Goal: Information Seeking & Learning: Understand process/instructions

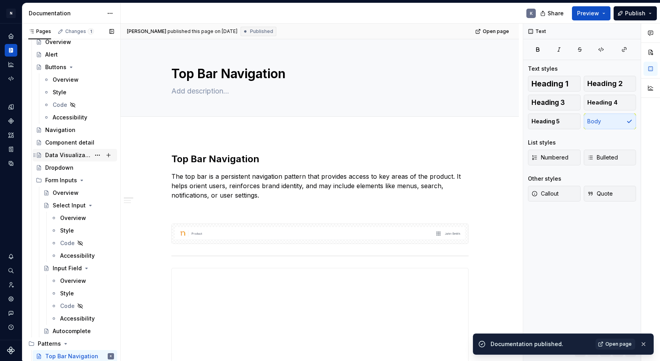
click at [74, 156] on div "Data Visualization" at bounding box center [67, 155] width 45 height 8
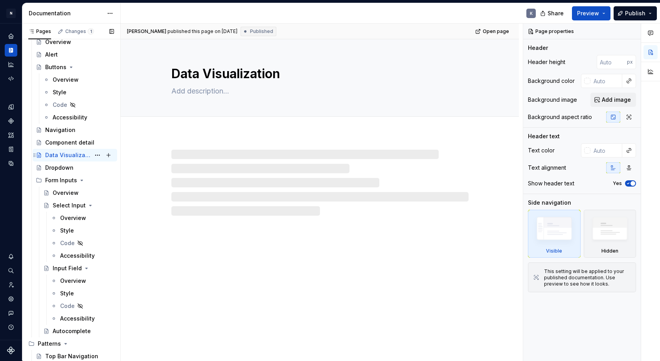
click at [73, 158] on div "Data Visualization" at bounding box center [67, 155] width 45 height 8
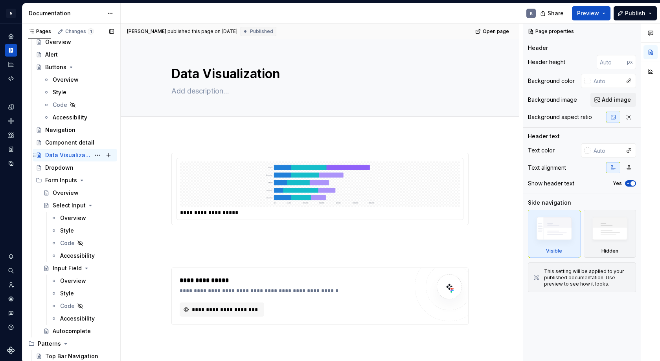
click at [66, 159] on div "Data Visualization K" at bounding box center [79, 155] width 69 height 11
click at [66, 161] on div "Data Visualization K" at bounding box center [75, 155] width 85 height 13
click at [67, 159] on div "Data Visualization K" at bounding box center [79, 155] width 69 height 11
click at [41, 163] on div "Dropdown" at bounding box center [75, 167] width 78 height 11
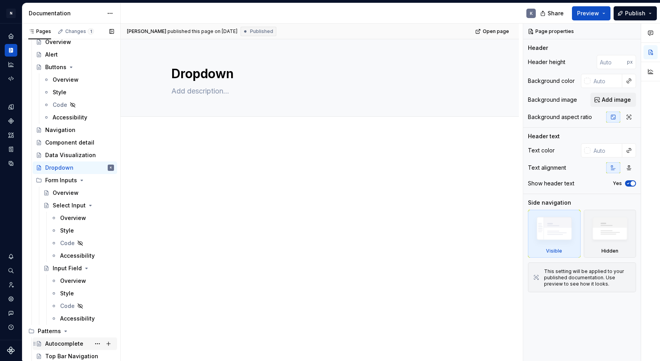
click at [69, 342] on div "Autocomplete" at bounding box center [64, 344] width 38 height 8
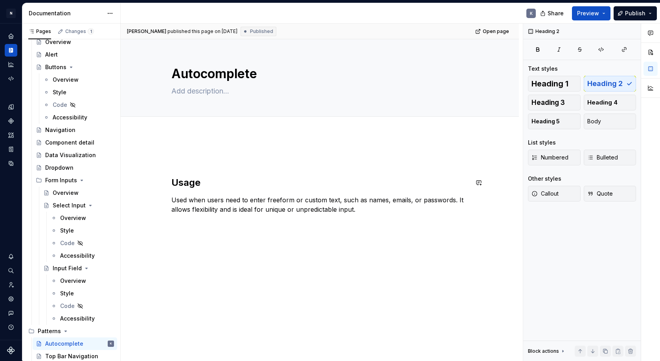
click at [284, 165] on div "Usage Used when users need to enter freeform or custom text, such as names, ema…" at bounding box center [319, 198] width 297 height 90
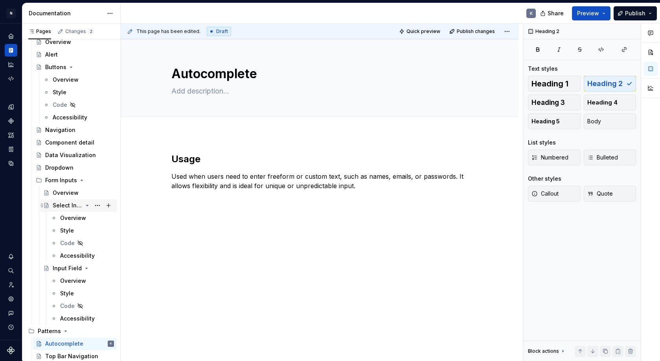
click at [61, 208] on div "Select Input" at bounding box center [68, 206] width 30 height 8
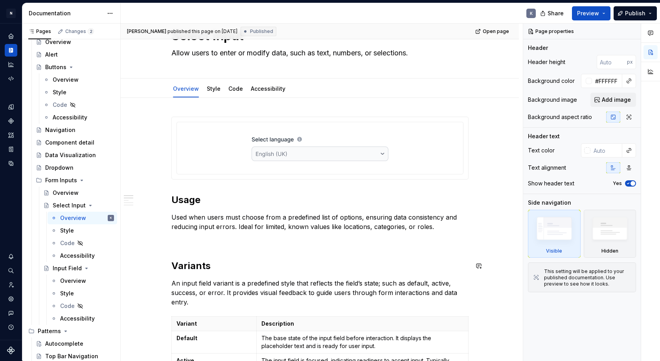
scroll to position [22, 0]
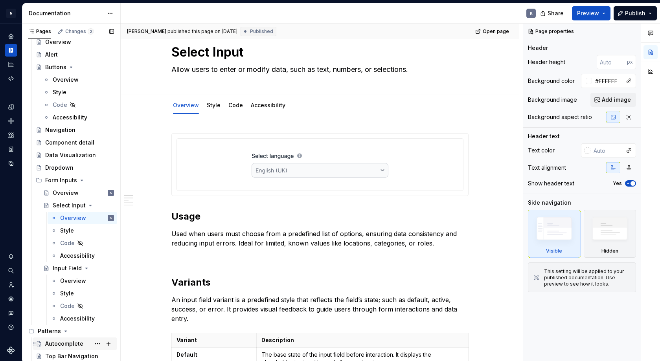
click at [74, 342] on div "Autocomplete" at bounding box center [64, 344] width 38 height 8
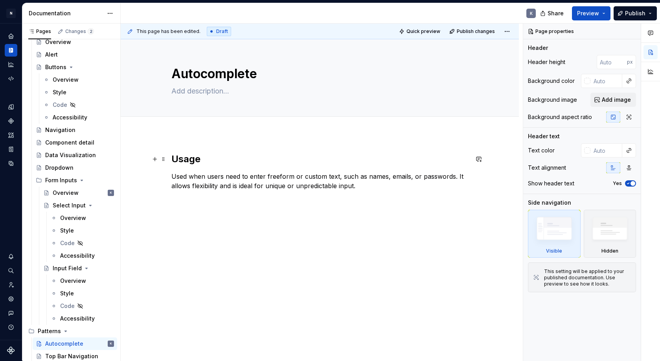
click at [173, 159] on h2 "Usage" at bounding box center [319, 159] width 297 height 13
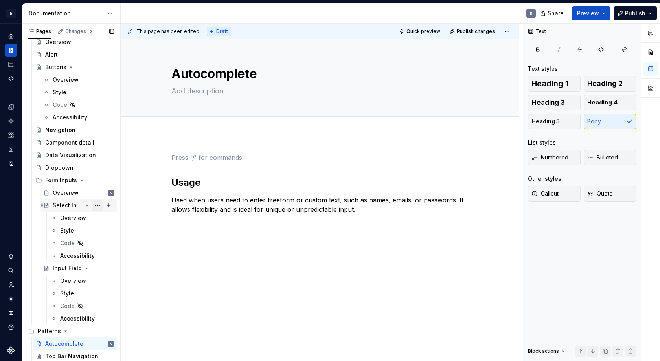
click at [98, 206] on button "Page tree" at bounding box center [97, 205] width 11 height 11
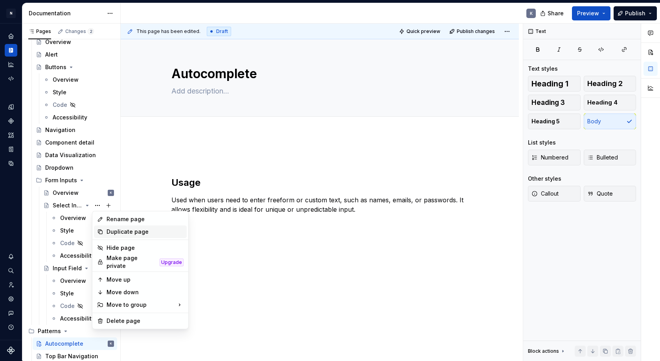
click at [108, 230] on div "Duplicate page" at bounding box center [145, 232] width 77 height 8
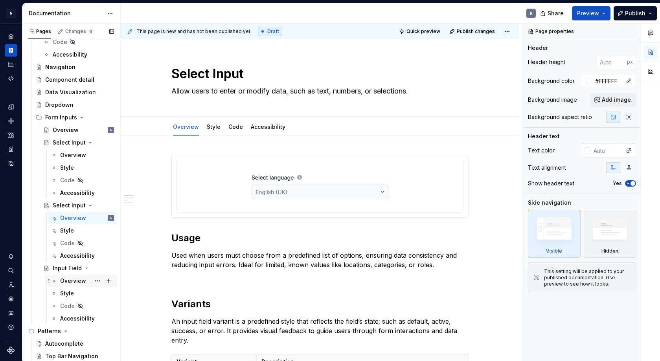
scroll to position [398, 0]
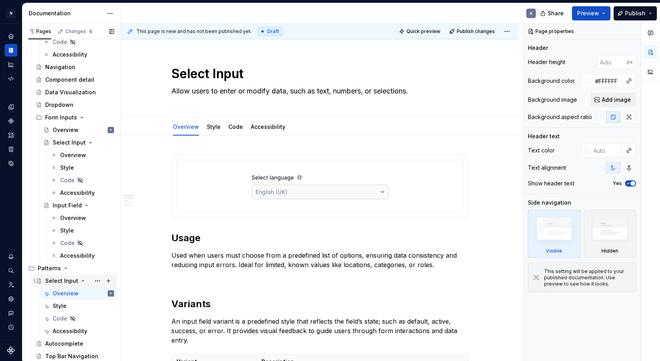
click at [63, 281] on div "Select Input" at bounding box center [61, 281] width 33 height 8
click at [207, 77] on textarea "Select Input" at bounding box center [318, 73] width 297 height 19
type textarea "*"
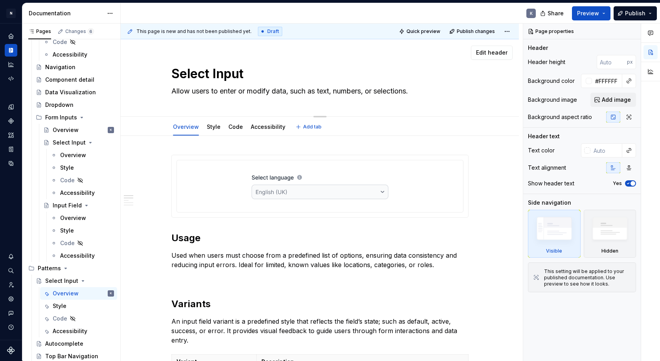
type textarea "A"
type textarea "*"
type textarea "Au"
type textarea "*"
type textarea "Aut"
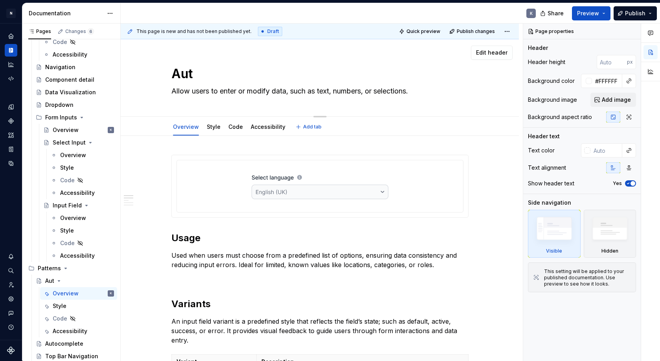
type textarea "*"
type textarea "Auto"
type textarea "*"
type textarea "Autoc"
type textarea "*"
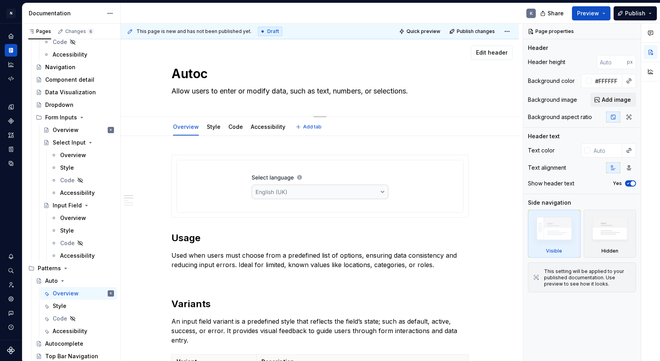
type textarea "Autoco"
type textarea "*"
type textarea "Autocom"
type textarea "*"
type textarea "Autocomp"
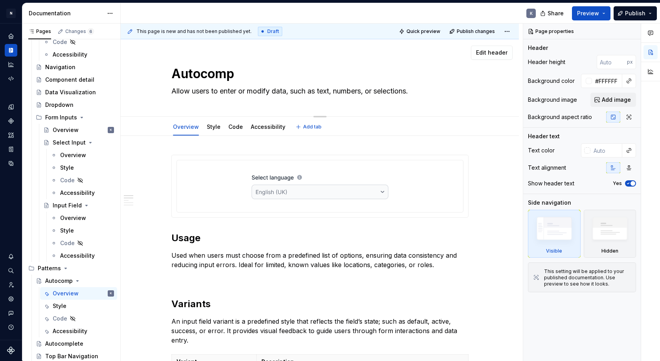
type textarea "*"
type textarea "Autocompe"
type textarea "*"
type textarea "Autocomp"
type textarea "*"
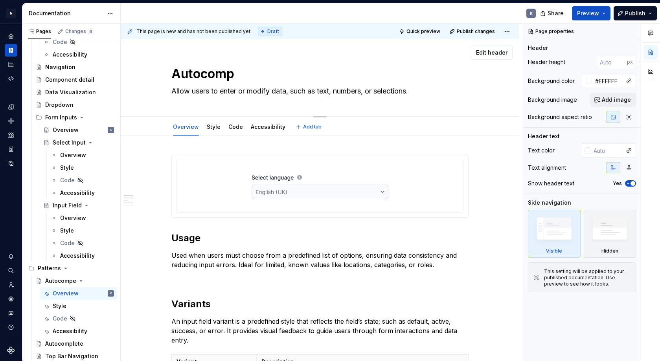
type textarea "Autocompl"
type textarea "*"
type textarea "Autocomple"
type textarea "*"
type textarea "Autocomplet"
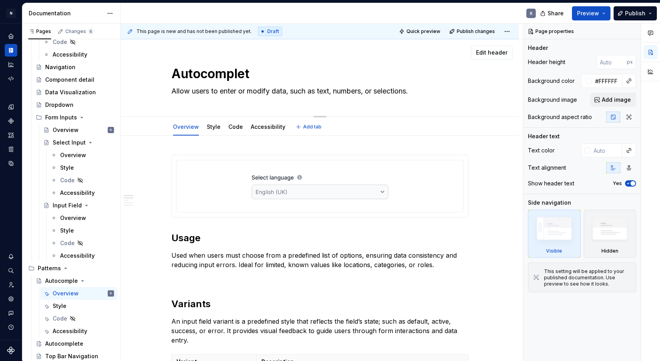
type textarea "*"
type textarea "Autocomplete"
type textarea "*"
type textarea "Autocomplete"
click at [55, 341] on div "Autocomplete" at bounding box center [64, 344] width 38 height 8
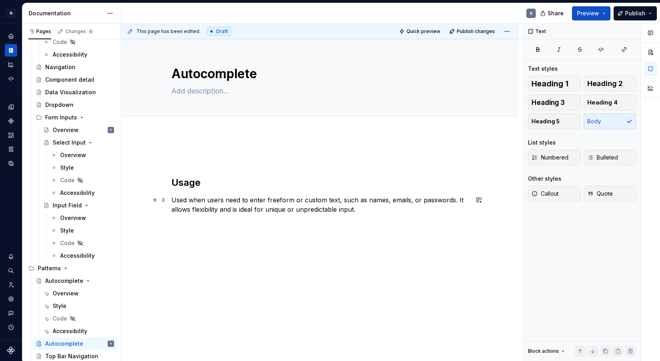
click at [212, 204] on p "Used when users need to enter freeform or custom text, such as names, emails, o…" at bounding box center [319, 204] width 297 height 19
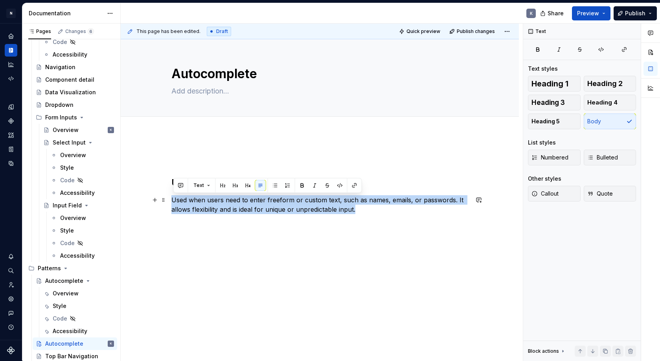
click at [212, 204] on p "Used when users need to enter freeform or custom text, such as names, emails, o…" at bounding box center [319, 204] width 297 height 19
copy p "Used when users need to enter freeform or custom text, such as names, emails, o…"
click at [61, 278] on div "Autocomplete" at bounding box center [63, 281] width 37 height 8
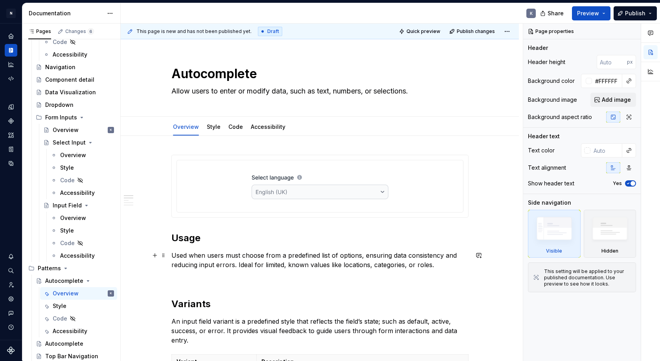
click at [199, 260] on p "Used when users must choose from a predefined list of options, ensuring data co…" at bounding box center [319, 260] width 297 height 19
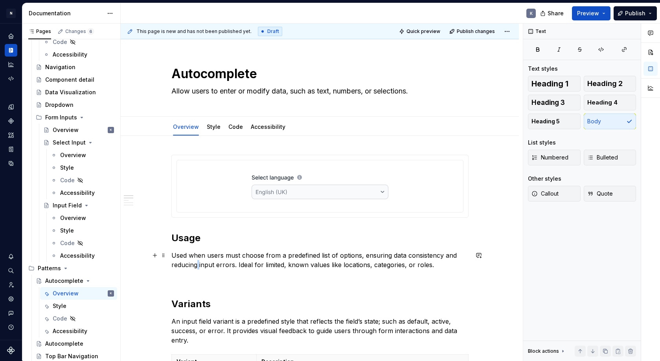
click at [199, 260] on p "Used when users must choose from a predefined list of options, ensuring data co…" at bounding box center [319, 260] width 297 height 19
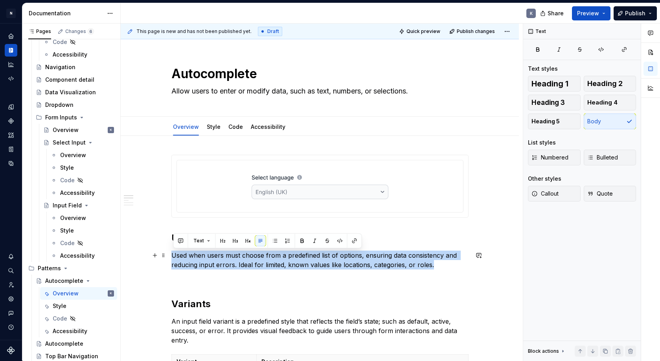
click at [199, 260] on p "Used when users must choose from a predefined list of options, ensuring data co…" at bounding box center [319, 260] width 297 height 19
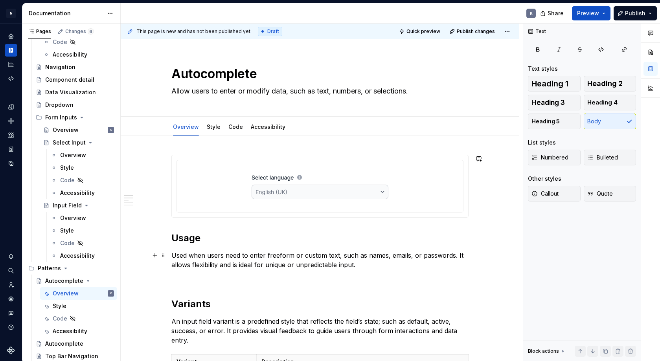
click at [255, 261] on p "Used when users need to enter freeform or custom text, such as names, emails, o…" at bounding box center [319, 260] width 297 height 19
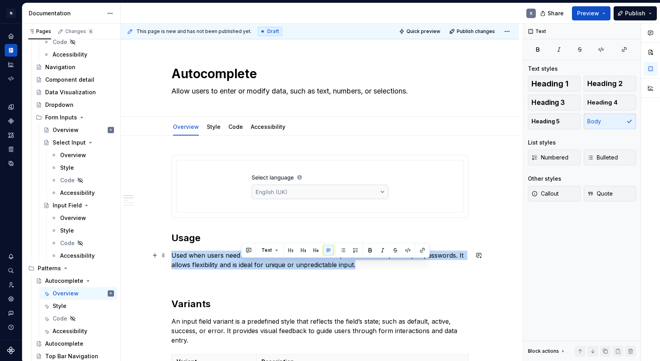
click at [255, 261] on p "Used when users need to enter freeform or custom text, such as names, emails, o…" at bounding box center [319, 260] width 297 height 19
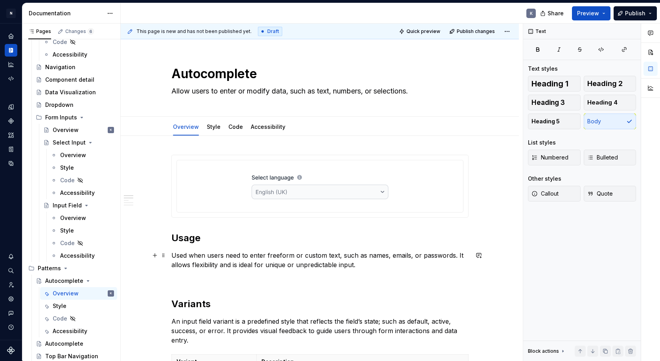
click at [280, 265] on p "Used when users need to enter freeform or custom text, such as names, emails, o…" at bounding box center [319, 260] width 297 height 19
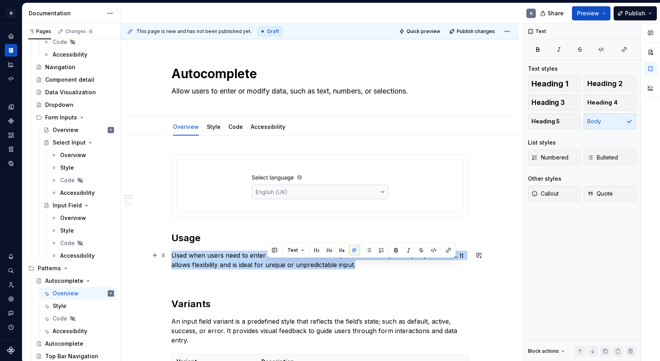
click at [280, 265] on p "Used when users need to enter freeform or custom text, such as names, emails, o…" at bounding box center [319, 260] width 297 height 19
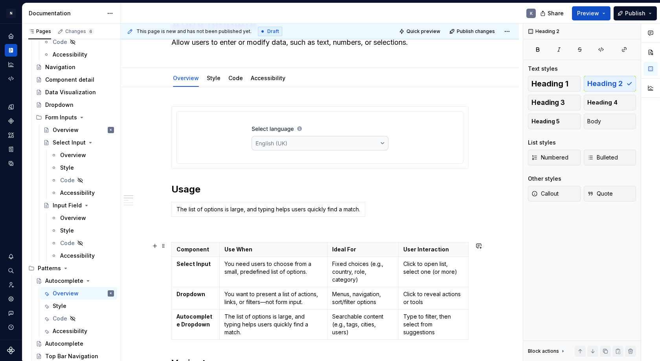
scroll to position [103, 0]
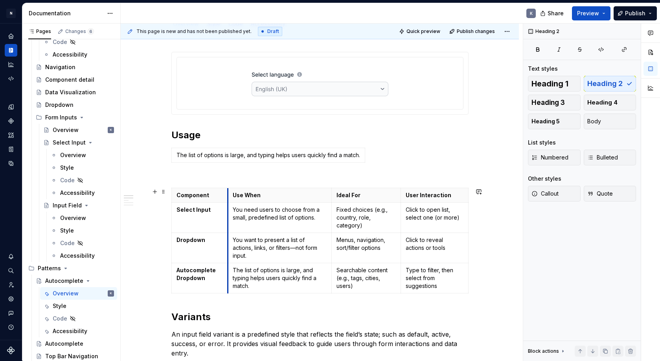
drag, startPoint x: 217, startPoint y: 199, endPoint x: 229, endPoint y: 199, distance: 12.2
type textarea "*"
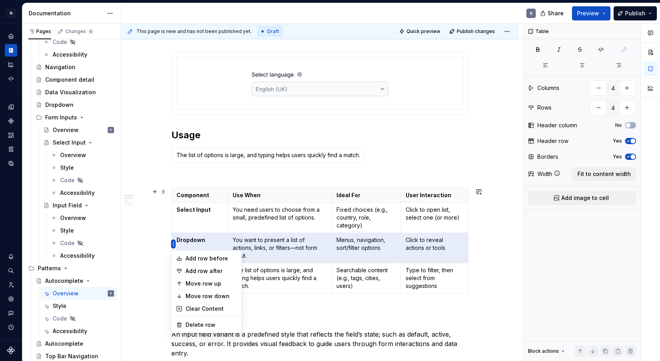
click at [171, 209] on html "N Product Design K Design system data Documentation K Share Preview Publish Pag…" at bounding box center [330, 180] width 660 height 361
click at [202, 281] on div "Move row up" at bounding box center [211, 284] width 51 height 8
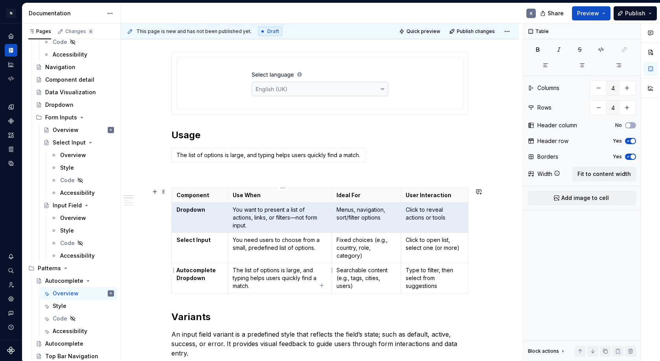
click at [247, 269] on p "The list of options is large, and typing helps users quickly find a match." at bounding box center [280, 279] width 94 height 24
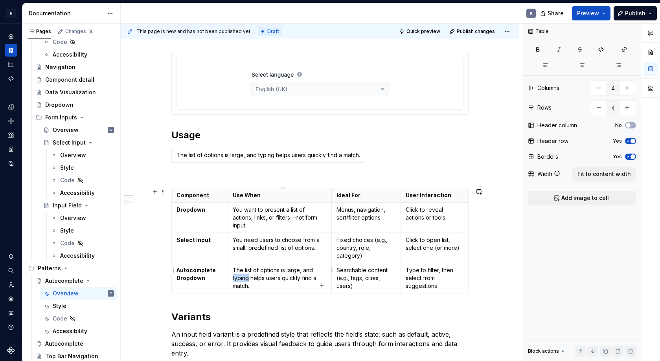
click at [247, 269] on p "The list of options is large, and typing helps users quickly find a match." at bounding box center [280, 279] width 94 height 24
click at [250, 275] on p "The list of options is large, and typing helps users quickly find a match." at bounding box center [280, 279] width 94 height 24
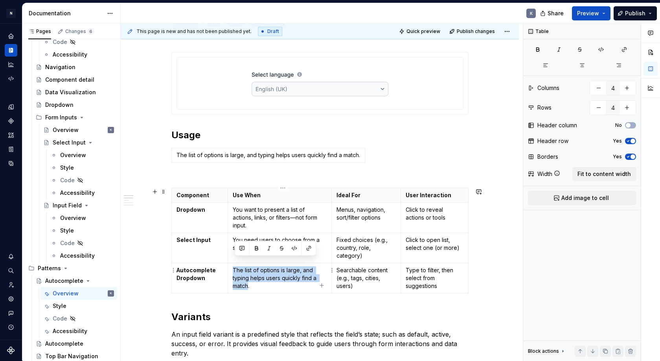
drag, startPoint x: 251, startPoint y: 277, endPoint x: 234, endPoint y: 264, distance: 20.8
click at [234, 267] on p "The list of options is large, and typing helps users quickly find a match." at bounding box center [280, 279] width 94 height 24
copy p "The list of options is large, and typing helps users quickly find a match"
click at [215, 134] on h2 "Usage" at bounding box center [319, 135] width 297 height 13
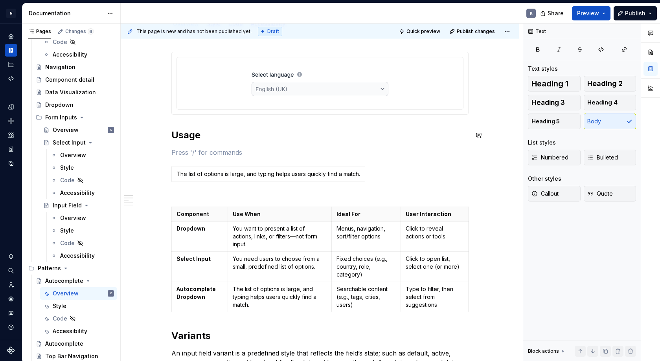
paste div
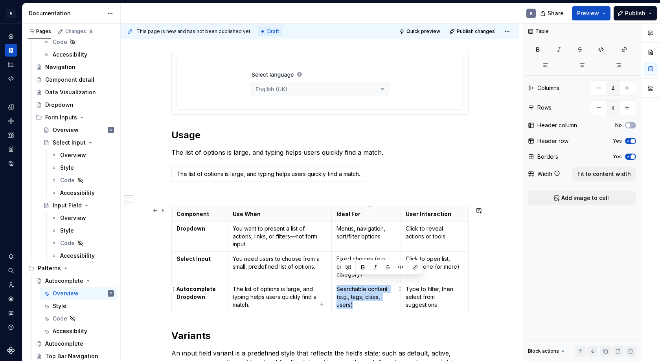
drag, startPoint x: 341, startPoint y: 281, endPoint x: 357, endPoint y: 299, distance: 23.7
click at [357, 299] on p "Searchable content (e.g., tags, cities, users)" at bounding box center [366, 297] width 59 height 24
type input "1"
click at [398, 182] on div "The list of options is large, and typing helps users quickly find a match." at bounding box center [319, 176] width 297 height 18
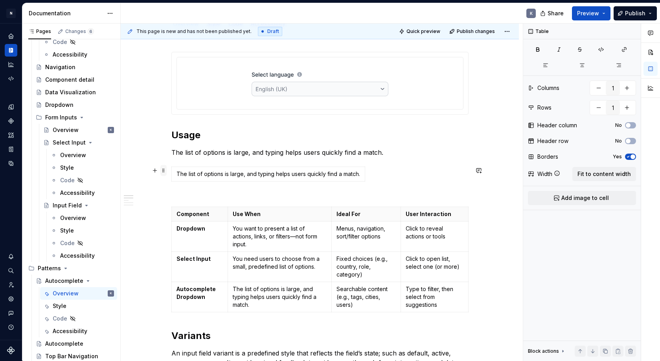
click at [165, 170] on span at bounding box center [163, 170] width 6 height 11
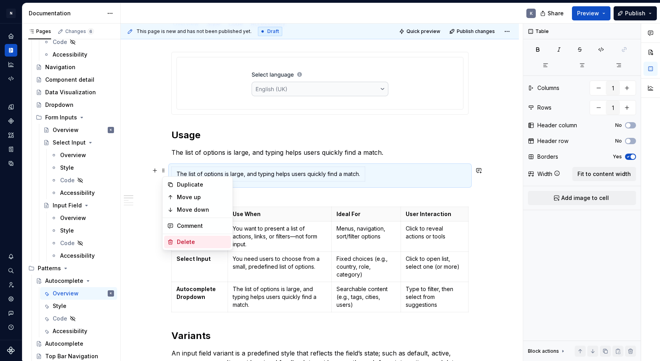
click at [195, 239] on div "Delete" at bounding box center [202, 242] width 51 height 8
type input "3"
type input "2"
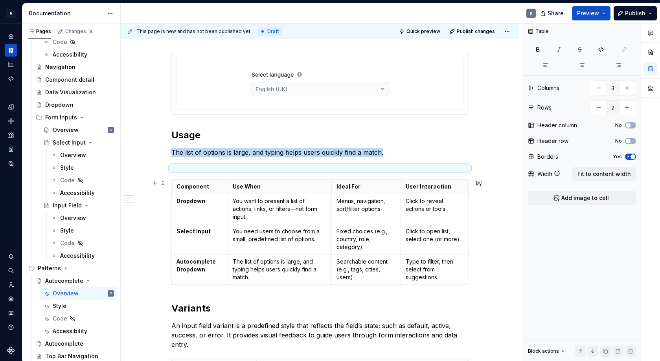
type input "4"
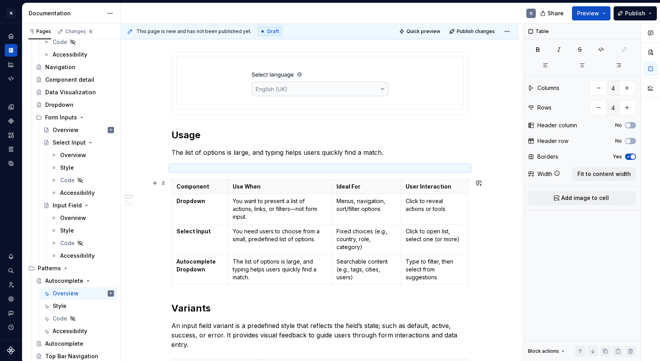
click at [360, 233] on p "Fixed choices (e.g., country, role, category)" at bounding box center [366, 240] width 59 height 24
click at [355, 269] on p "Searchable content (e.g., tags, cities, users)" at bounding box center [366, 270] width 60 height 24
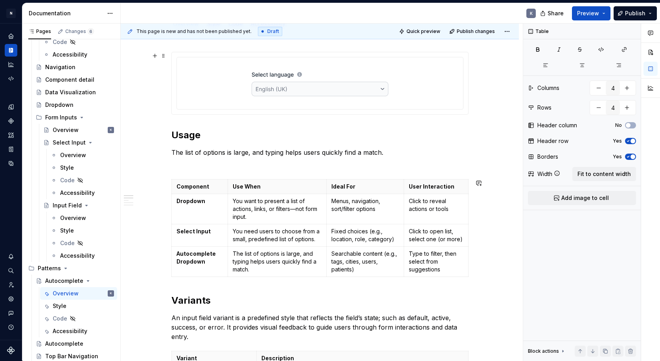
type textarea "*"
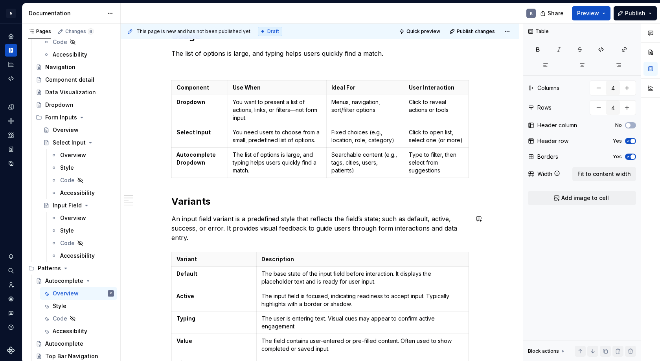
scroll to position [236, 0]
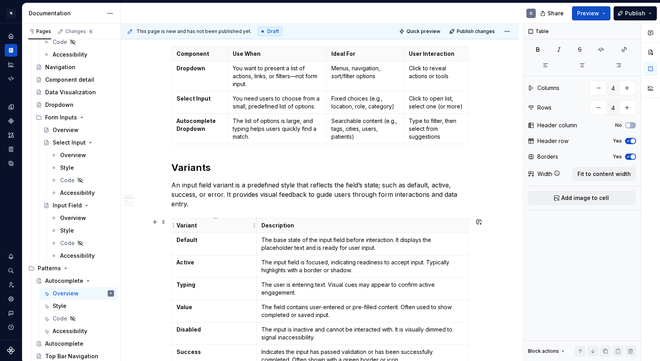
type input "2"
type input "8"
click at [177, 224] on th "Variant" at bounding box center [213, 226] width 85 height 15
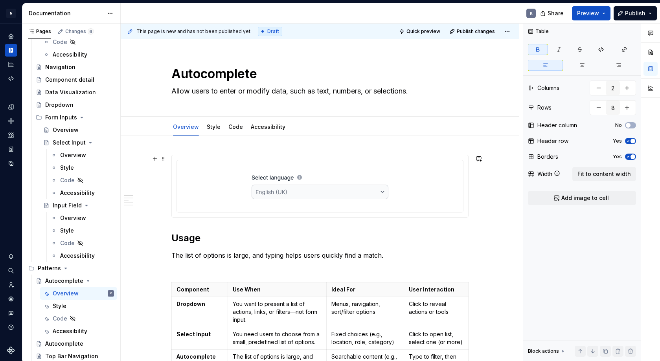
scroll to position [0, 0]
click at [225, 181] on div at bounding box center [320, 187] width 280 height 46
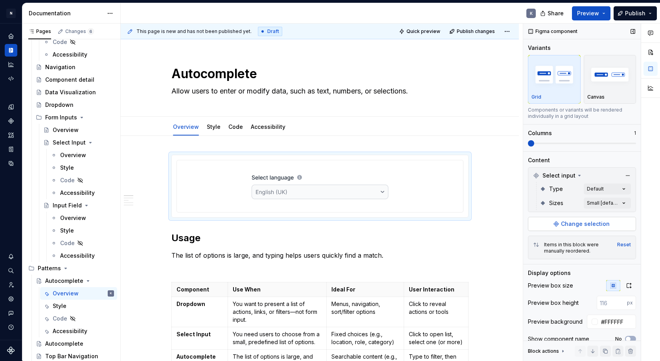
click at [556, 225] on button "Change selection" at bounding box center [582, 224] width 108 height 14
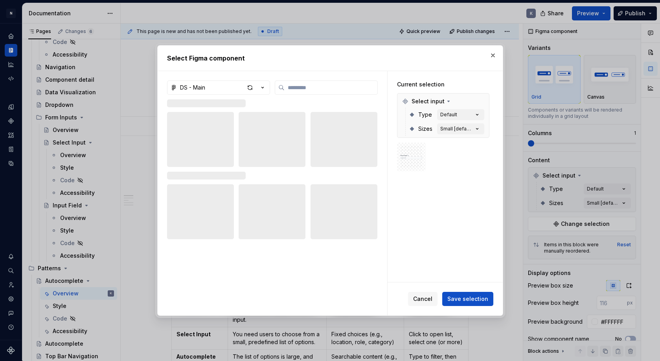
type textarea "*"
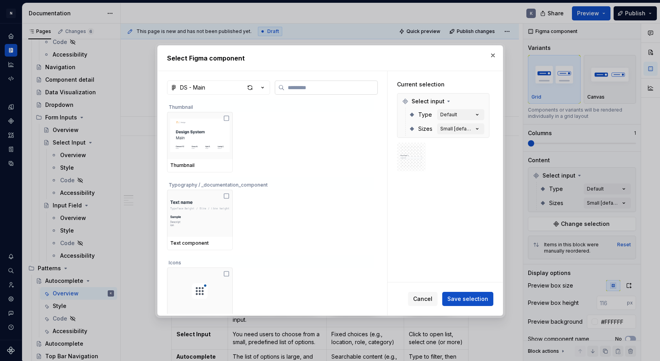
click at [338, 89] on input "search" at bounding box center [331, 88] width 93 height 8
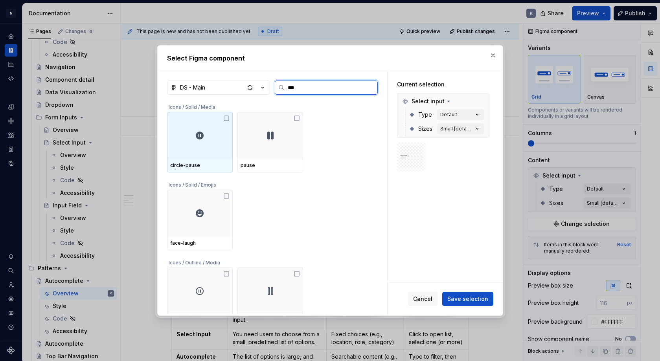
type input "****"
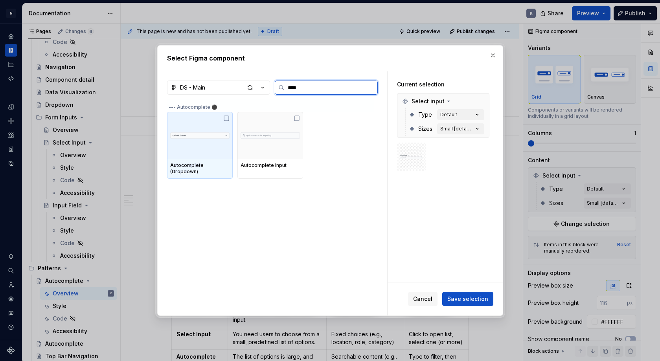
click at [220, 141] on img at bounding box center [199, 135] width 59 height 17
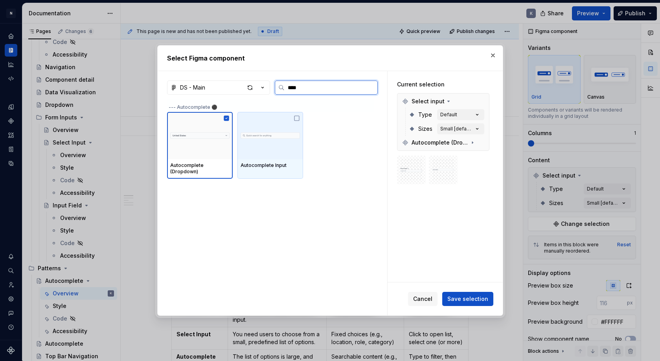
click at [296, 136] on img at bounding box center [270, 135] width 59 height 17
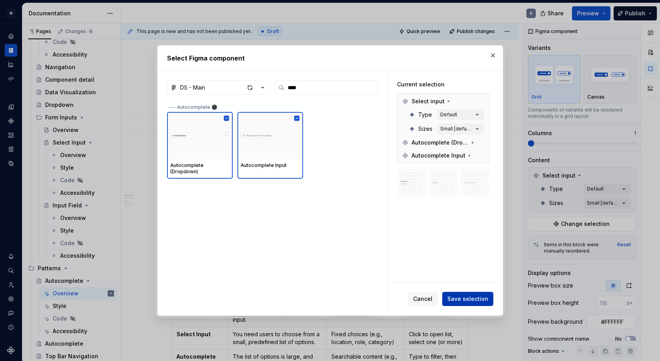
click at [482, 300] on span "Save selection" at bounding box center [467, 299] width 41 height 8
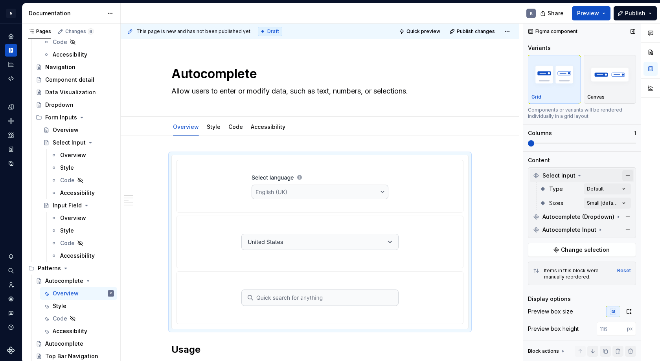
click at [627, 175] on button "button" at bounding box center [627, 175] width 11 height 11
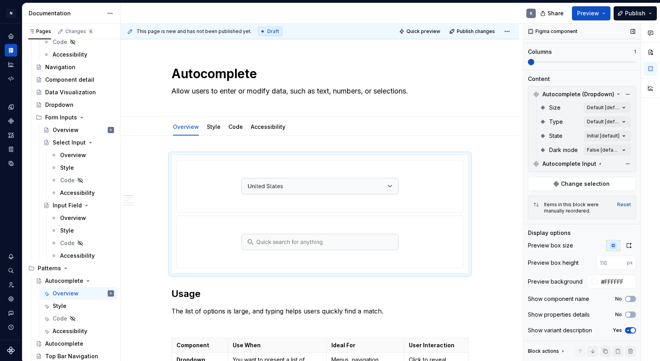
scroll to position [81, 0]
click at [629, 300] on span "button" at bounding box center [628, 299] width 5 height 5
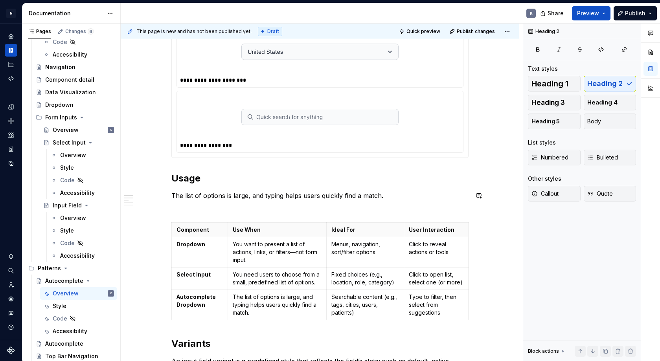
scroll to position [142, 0]
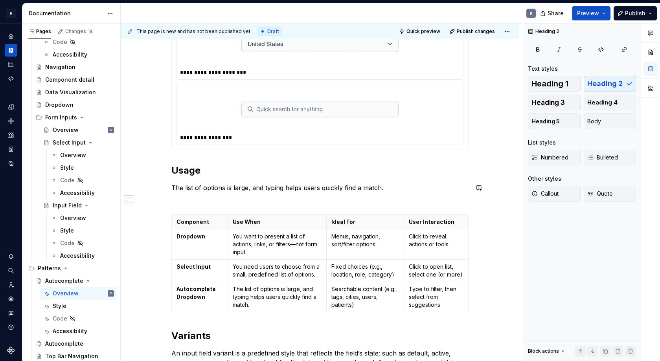
click at [360, 204] on div at bounding box center [319, 203] width 297 height 3
click at [388, 188] on p "The list of options is large, and typing helps users quickly find a match." at bounding box center [319, 187] width 297 height 9
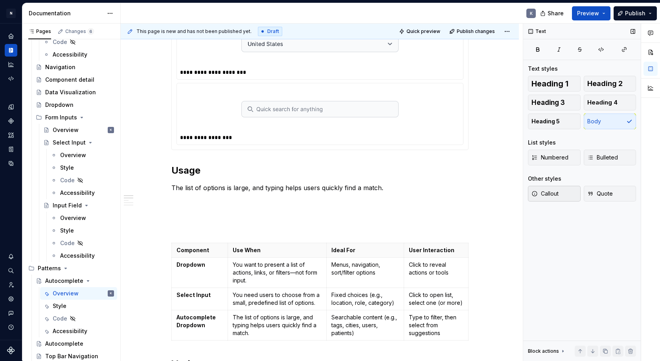
click at [550, 194] on span "Callout" at bounding box center [545, 194] width 27 height 8
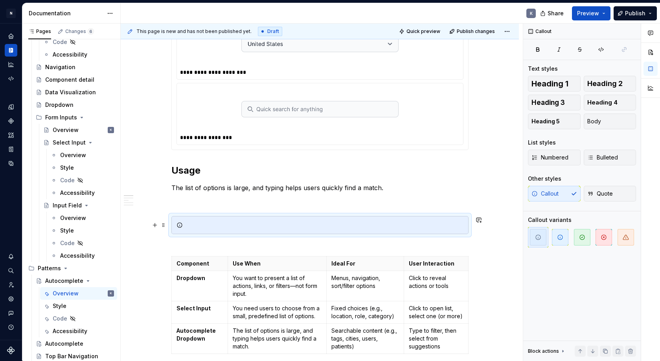
click at [346, 228] on div at bounding box center [325, 225] width 278 height 8
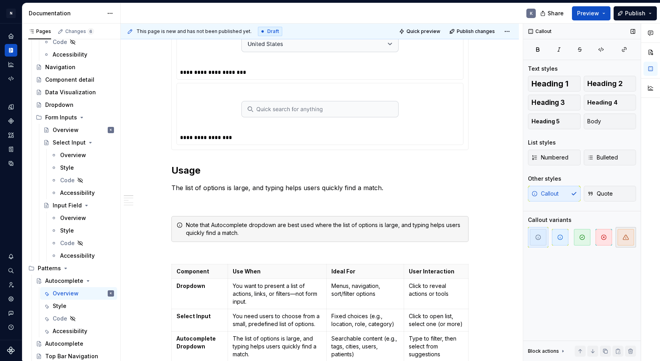
click at [625, 236] on icon "button" at bounding box center [626, 237] width 6 height 6
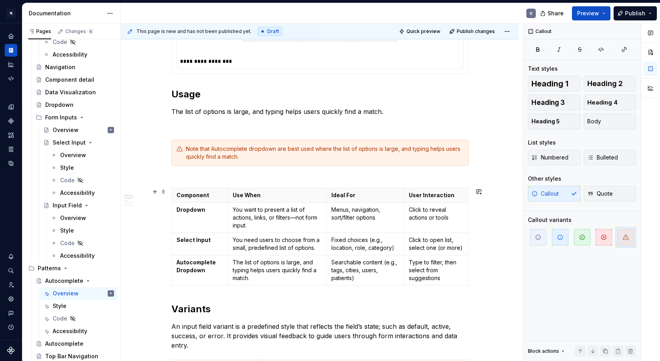
scroll to position [220, 0]
click at [405, 159] on div "Note that Autocomplete dropdown are best used where the list of options is larg…" at bounding box center [325, 152] width 278 height 16
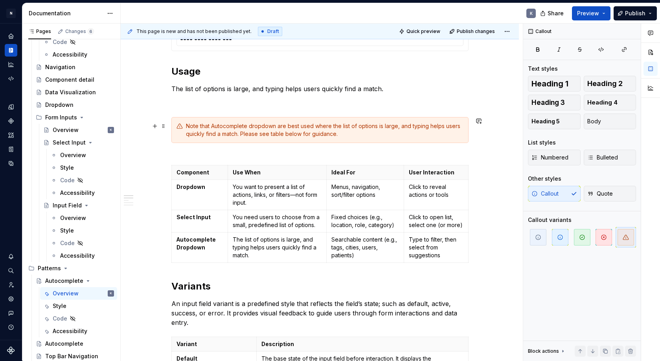
scroll to position [246, 0]
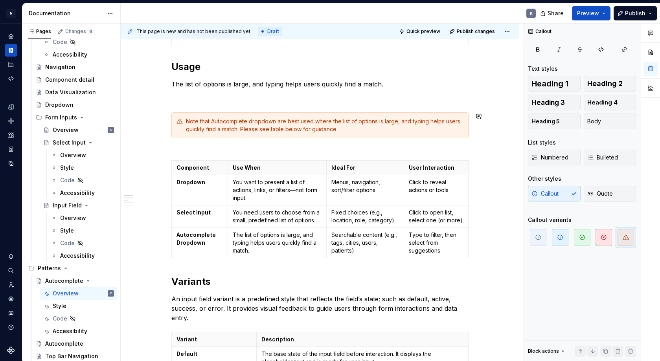
click at [254, 149] on div at bounding box center [319, 149] width 297 height 3
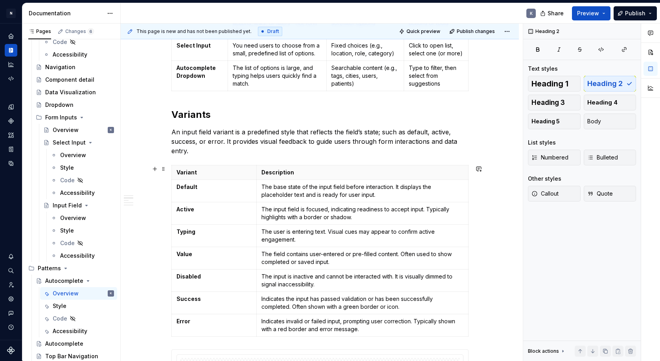
scroll to position [416, 0]
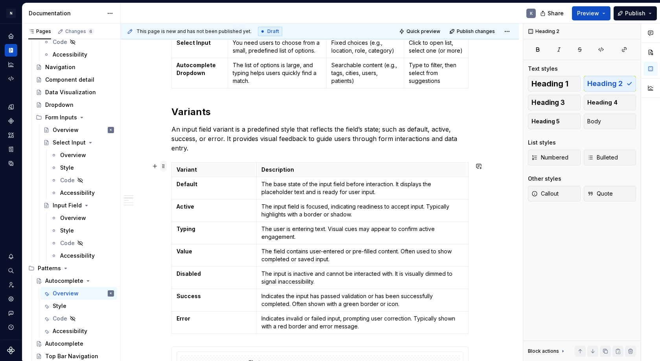
click at [166, 167] on span at bounding box center [163, 166] width 6 height 11
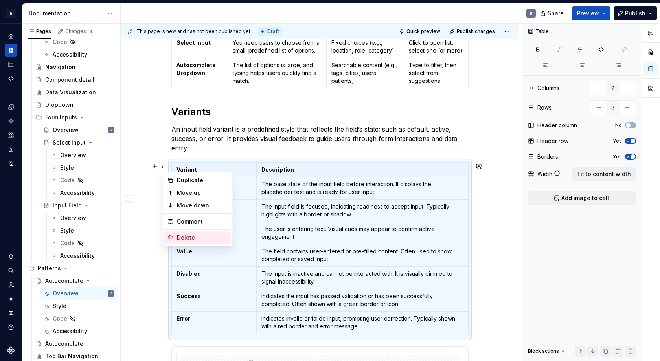
click at [195, 236] on div "Delete" at bounding box center [202, 238] width 51 height 8
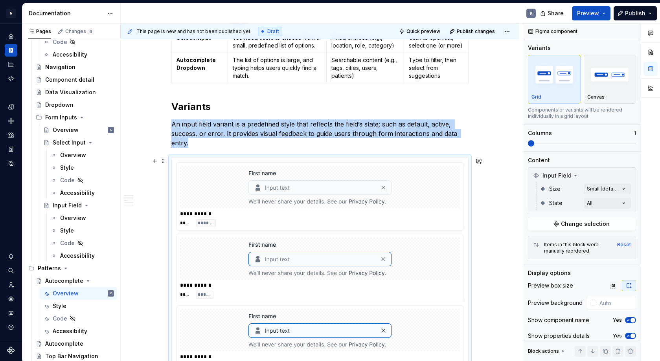
scroll to position [425, 0]
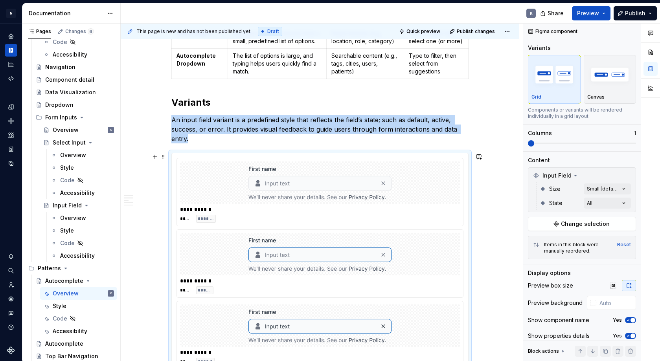
click at [184, 165] on div at bounding box center [320, 183] width 280 height 42
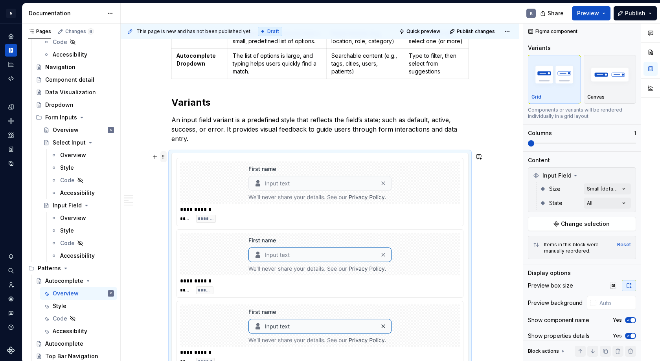
click at [164, 155] on span at bounding box center [163, 156] width 6 height 11
click at [191, 228] on div "Delete" at bounding box center [202, 229] width 51 height 8
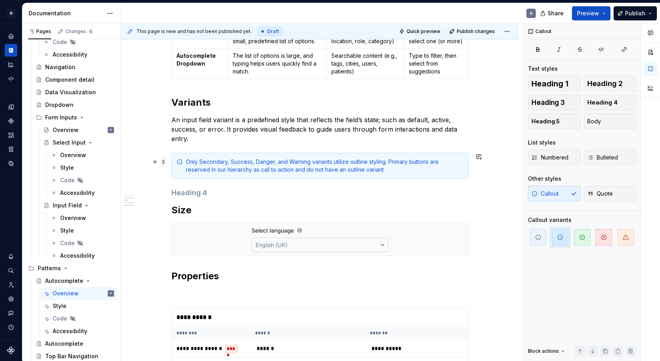
click at [165, 162] on span at bounding box center [163, 161] width 6 height 11
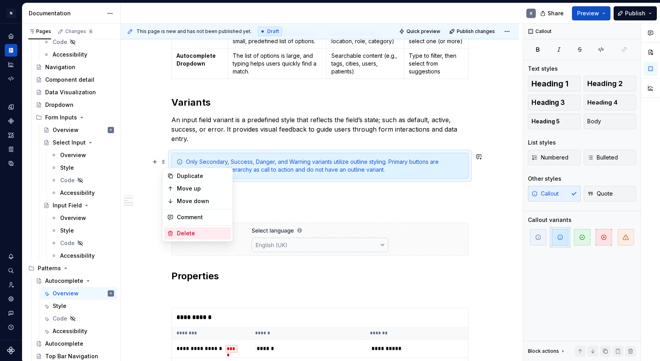
click at [195, 231] on div "Delete" at bounding box center [202, 234] width 51 height 8
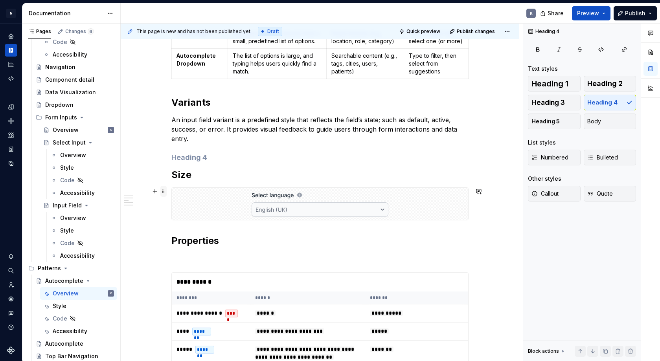
click at [166, 191] on span at bounding box center [163, 191] width 6 height 11
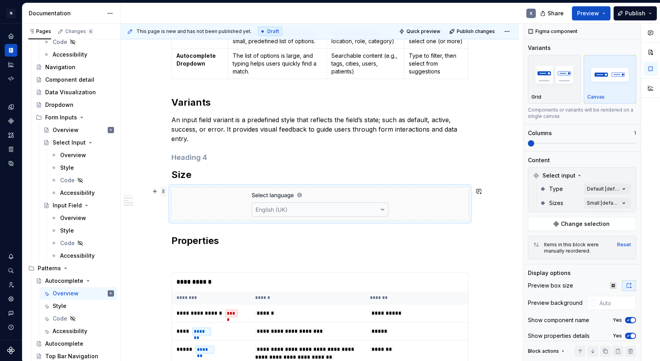
click at [165, 191] on span at bounding box center [163, 191] width 6 height 11
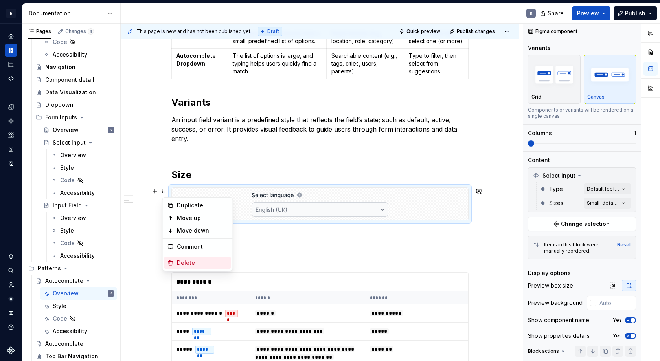
click at [195, 263] on div "Delete" at bounding box center [202, 263] width 51 height 8
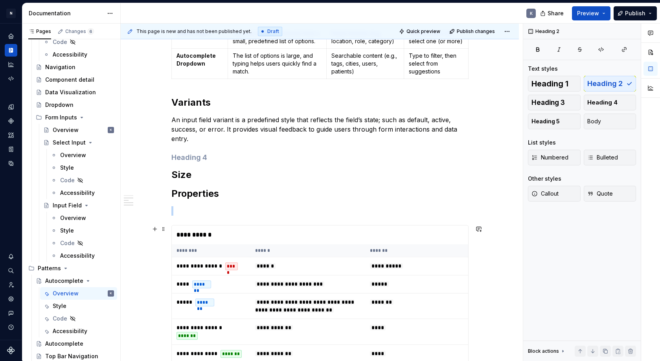
click at [195, 236] on div "**********" at bounding box center [320, 235] width 296 height 19
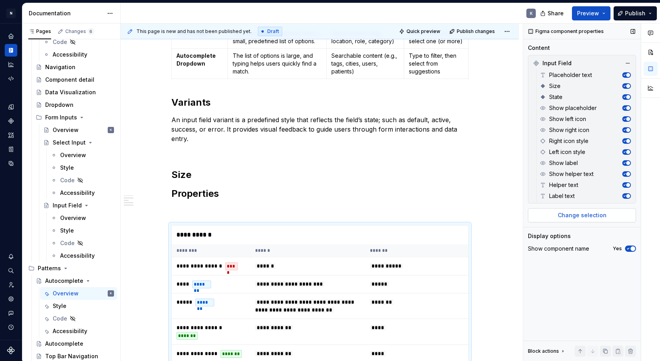
click at [563, 214] on span "Change selection" at bounding box center [582, 216] width 49 height 8
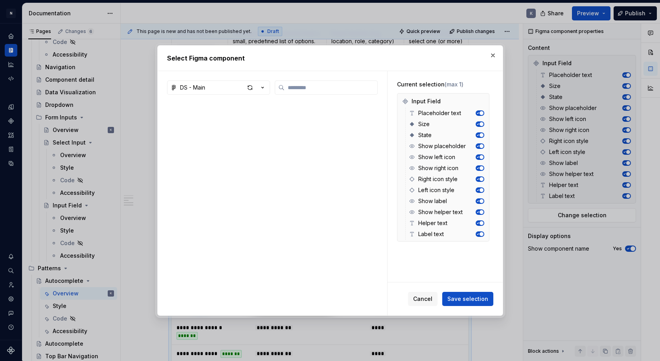
type textarea "*"
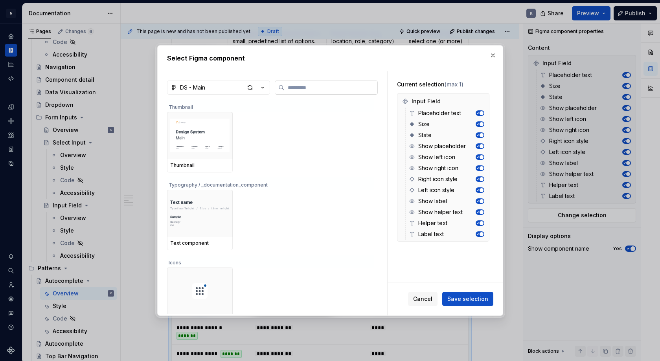
click at [354, 88] on input "search" at bounding box center [331, 88] width 93 height 8
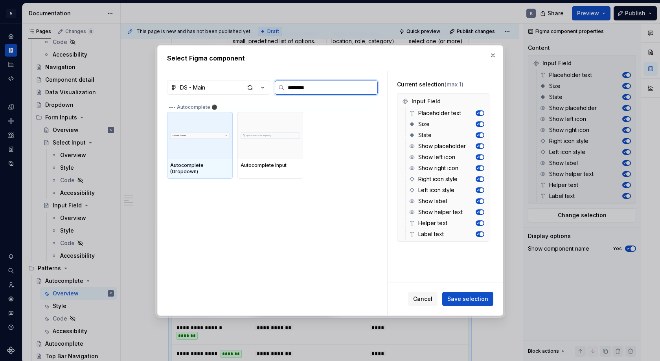
type input "**********"
click at [223, 147] on div at bounding box center [200, 135] width 66 height 47
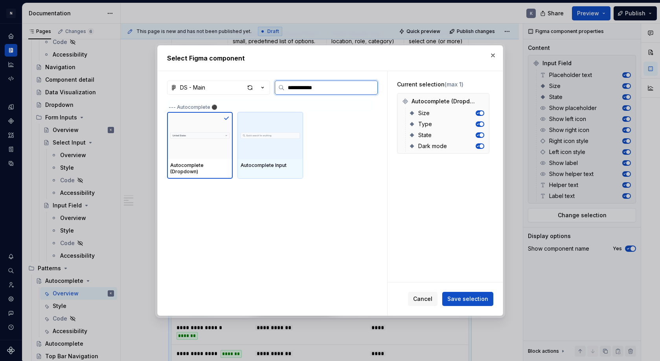
click at [261, 144] on div at bounding box center [270, 135] width 66 height 47
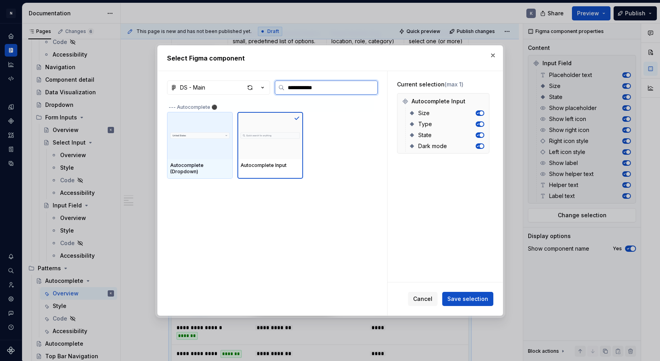
click at [204, 149] on div at bounding box center [200, 135] width 66 height 47
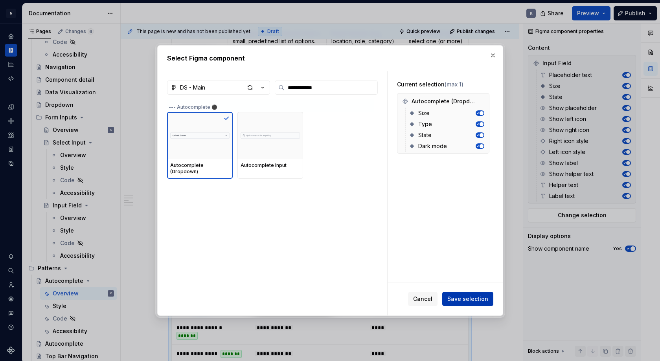
click at [467, 301] on span "Save selection" at bounding box center [467, 299] width 41 height 8
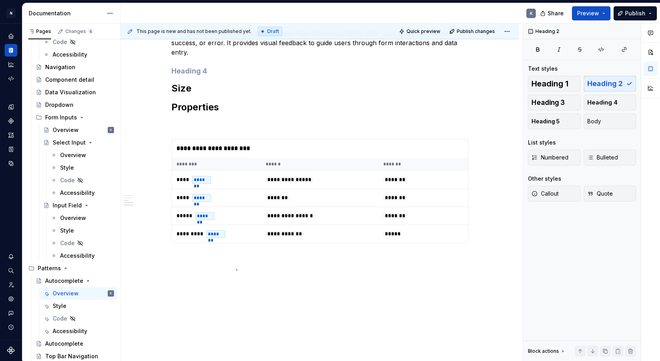
click at [236, 270] on div "**********" at bounding box center [322, 193] width 402 height 338
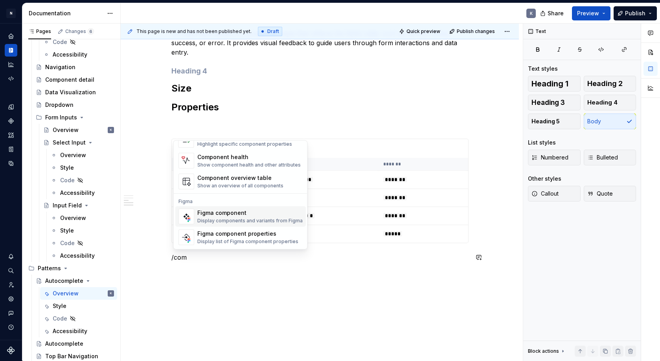
scroll to position [24, 0]
click at [254, 236] on div "Figma component properties" at bounding box center [247, 234] width 101 height 8
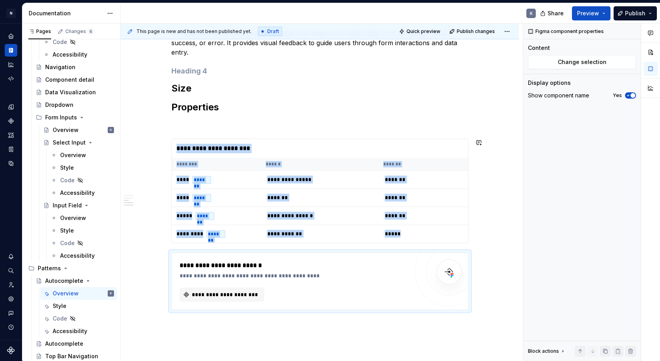
type textarea "*"
click at [242, 296] on span "**********" at bounding box center [225, 295] width 68 height 8
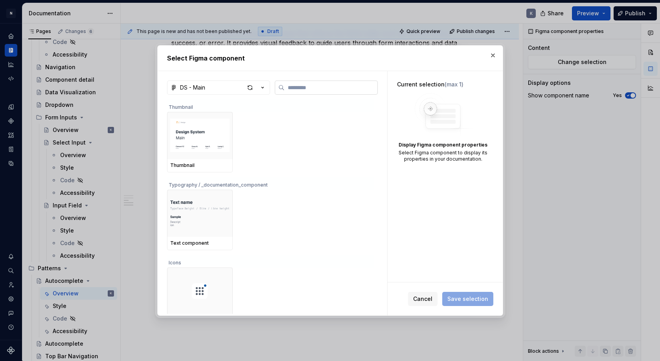
click at [351, 93] on label at bounding box center [326, 88] width 103 height 14
click at [351, 92] on input "search" at bounding box center [331, 88] width 93 height 8
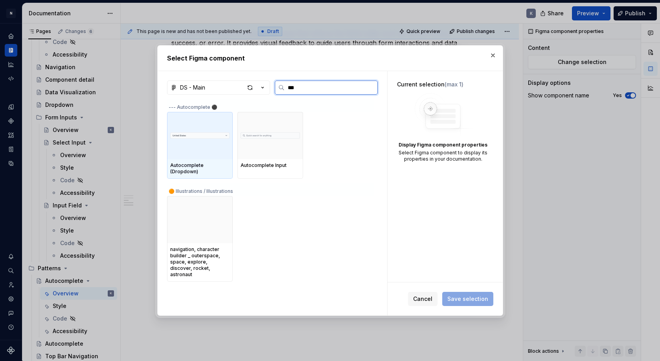
type input "****"
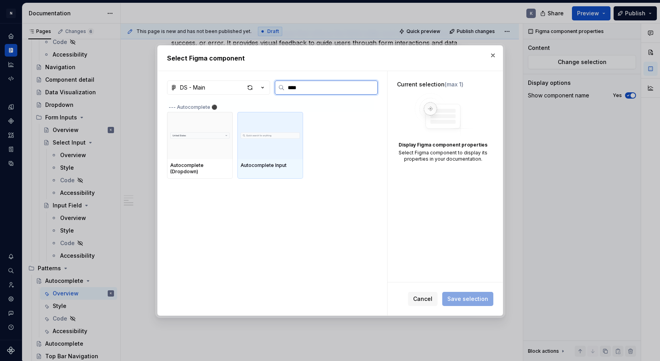
click at [269, 134] on img at bounding box center [270, 135] width 59 height 17
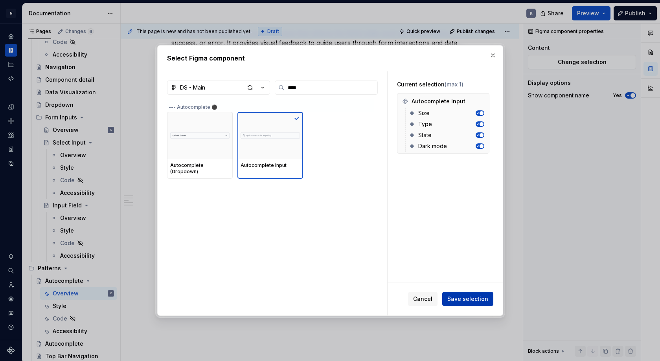
click at [466, 298] on span "Save selection" at bounding box center [467, 299] width 41 height 8
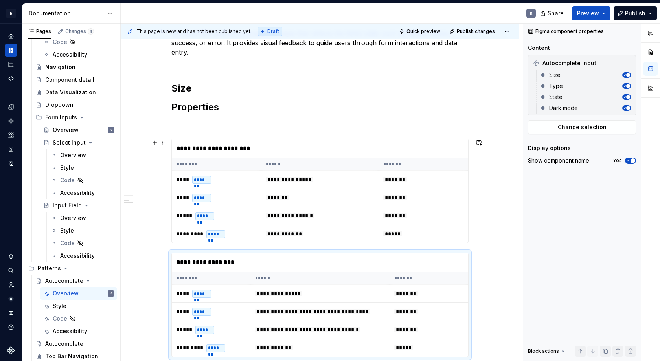
click at [491, 213] on div "**********" at bounding box center [320, 49] width 398 height 851
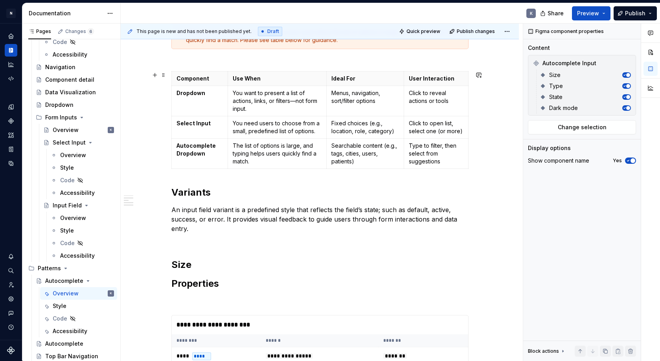
scroll to position [350, 0]
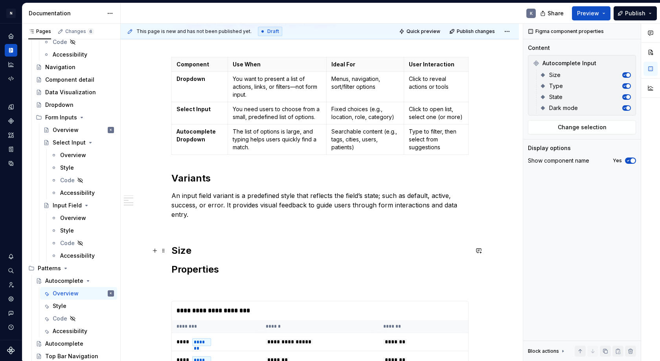
click at [205, 251] on h2 "Size" at bounding box center [319, 251] width 297 height 13
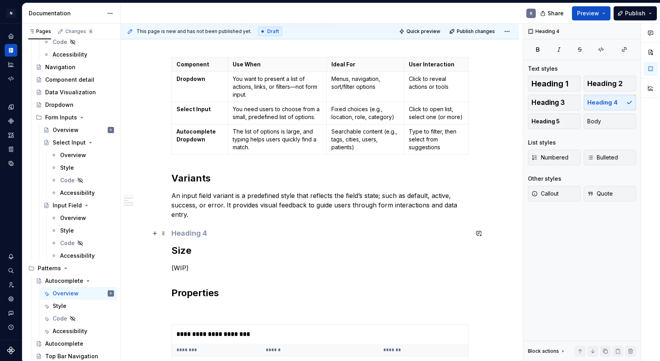
click at [222, 237] on h4 at bounding box center [319, 233] width 297 height 9
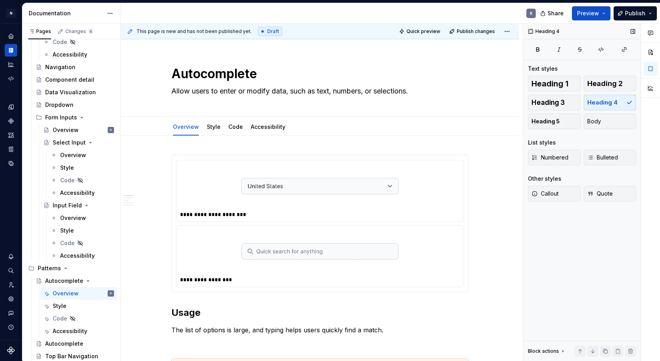
scroll to position [0, 0]
click at [73, 304] on div "Style" at bounding box center [83, 306] width 61 height 11
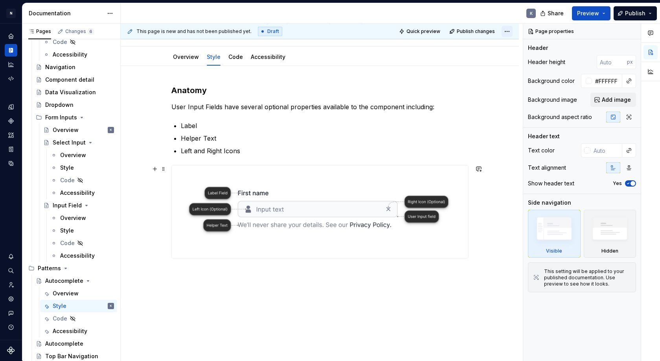
scroll to position [70, 0]
click at [631, 8] on button "Publish" at bounding box center [635, 13] width 43 height 14
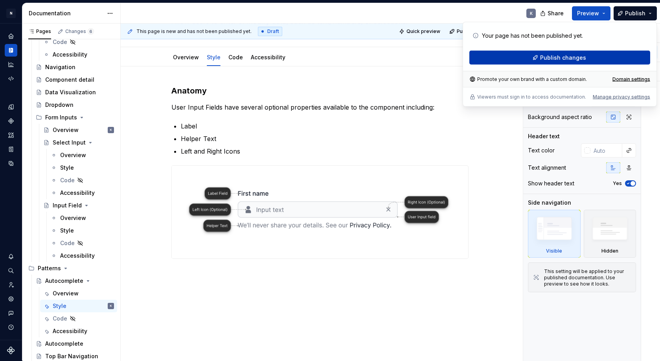
click at [496, 56] on button "Publish changes" at bounding box center [559, 58] width 181 height 14
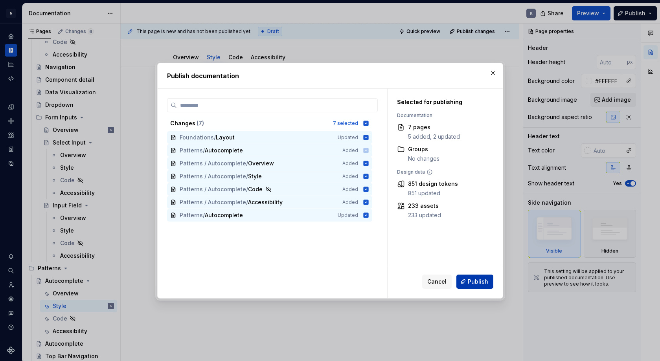
click at [480, 282] on span "Publish" at bounding box center [478, 282] width 20 height 8
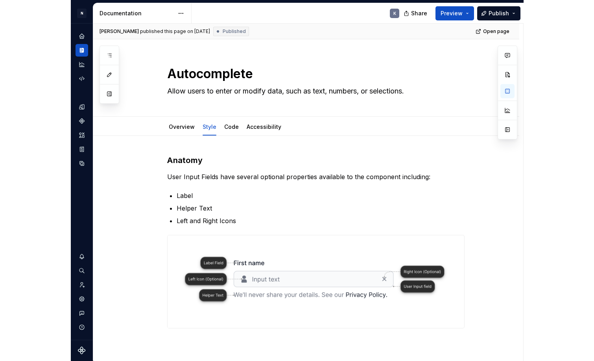
scroll to position [0, 0]
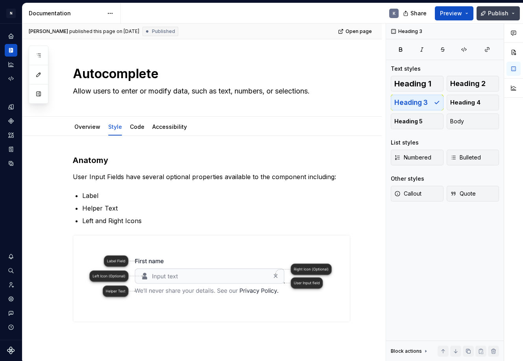
click at [497, 16] on span "Publish" at bounding box center [498, 13] width 20 height 8
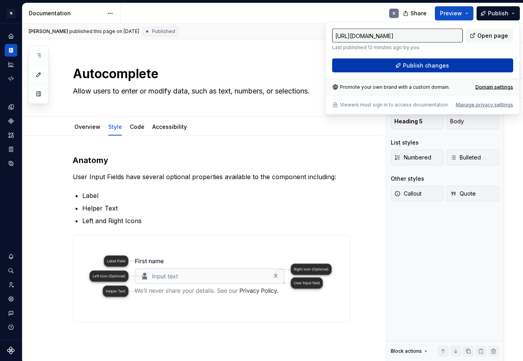
click at [458, 62] on button "Publish changes" at bounding box center [422, 66] width 181 height 14
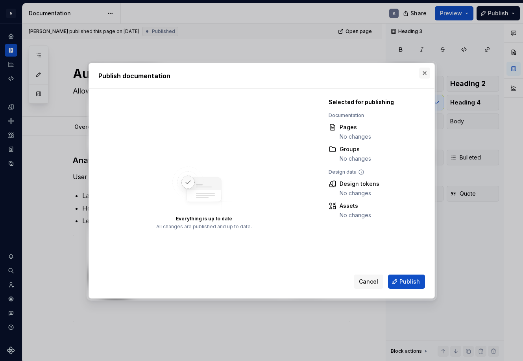
click at [423, 73] on button "button" at bounding box center [424, 73] width 11 height 11
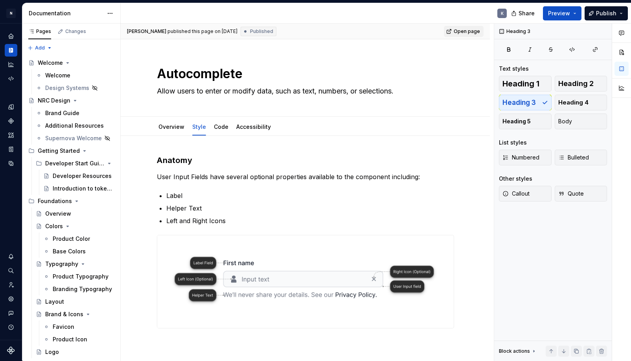
click at [473, 30] on span "Open page" at bounding box center [467, 31] width 26 height 6
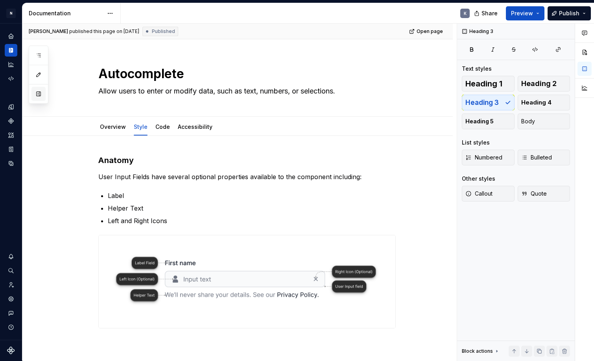
click at [39, 92] on button "button" at bounding box center [38, 94] width 14 height 14
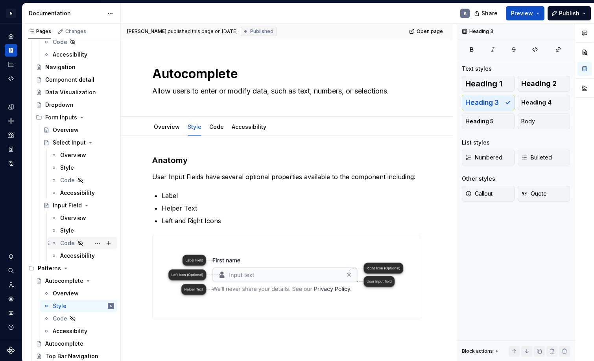
scroll to position [398, 0]
click at [69, 142] on div "Select Input" at bounding box center [68, 143] width 30 height 8
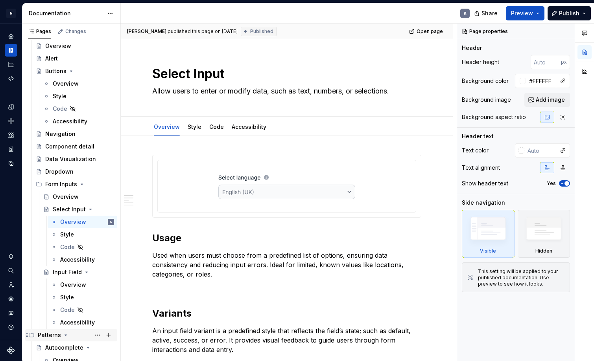
scroll to position [324, 0]
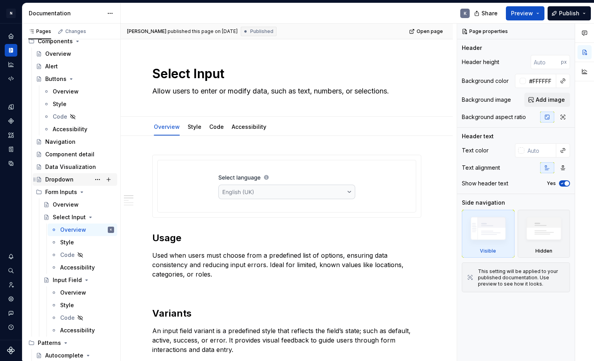
click at [70, 181] on div "Dropdown" at bounding box center [59, 180] width 28 height 8
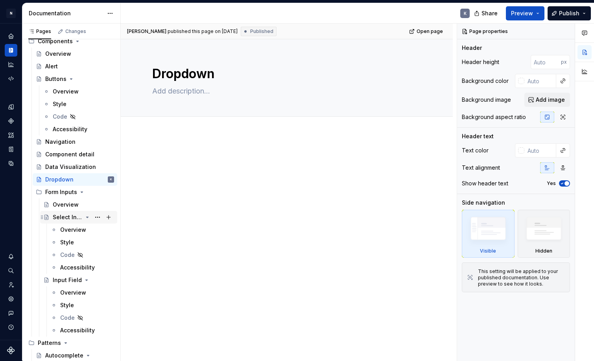
click at [66, 217] on div "Select Input" at bounding box center [68, 217] width 30 height 8
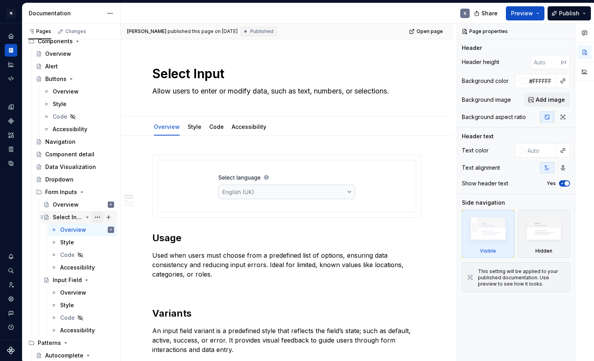
click at [98, 219] on button "Page tree" at bounding box center [97, 217] width 11 height 11
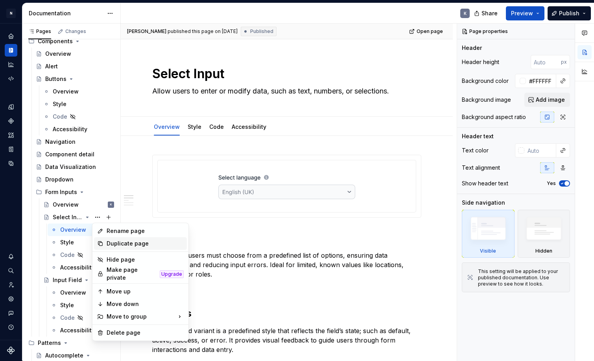
click at [129, 248] on div "Duplicate page" at bounding box center [140, 243] width 93 height 13
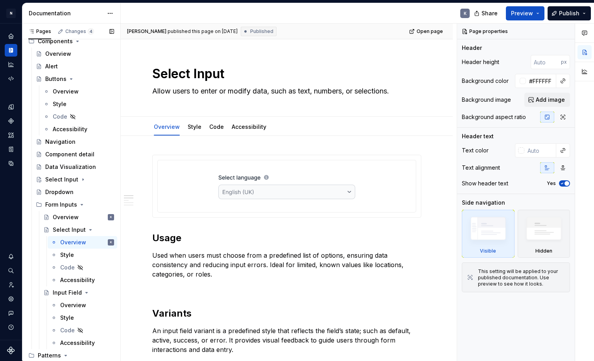
type textarea "*"
